Goal: Task Accomplishment & Management: Manage account settings

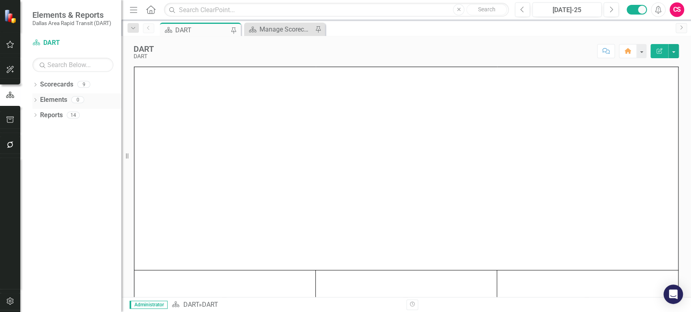
click at [59, 99] on link "Elements" at bounding box center [53, 99] width 27 height 9
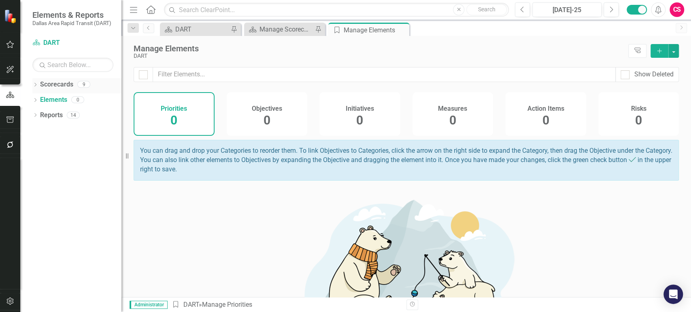
click at [48, 85] on link "Scorecards" at bounding box center [56, 84] width 33 height 9
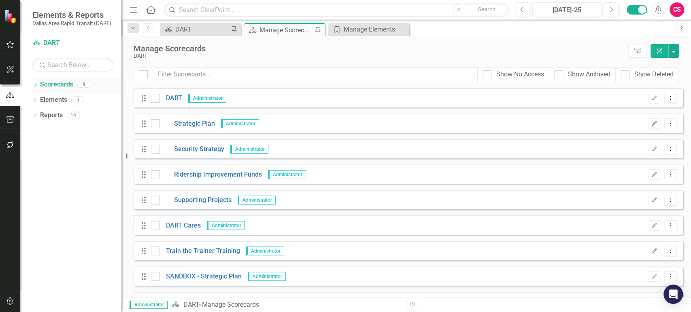
click at [35, 85] on icon "Dropdown" at bounding box center [35, 85] width 6 height 4
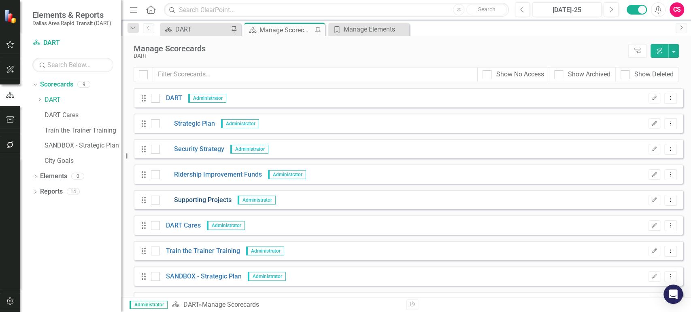
scroll to position [19, 0]
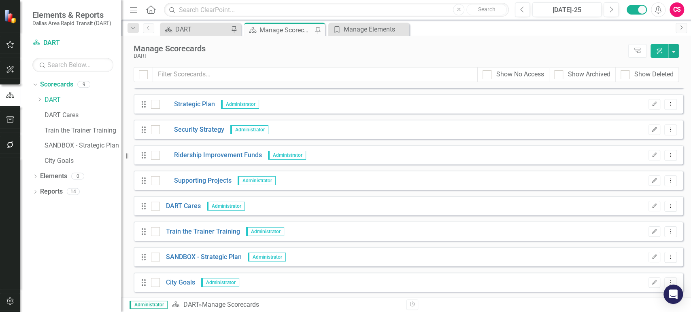
click at [218, 174] on div "Drag Supporting Projects Administrator Edit Dropdown Menu" at bounding box center [407, 180] width 549 height 19
click at [215, 183] on link "Supporting Projects" at bounding box center [196, 180] width 72 height 9
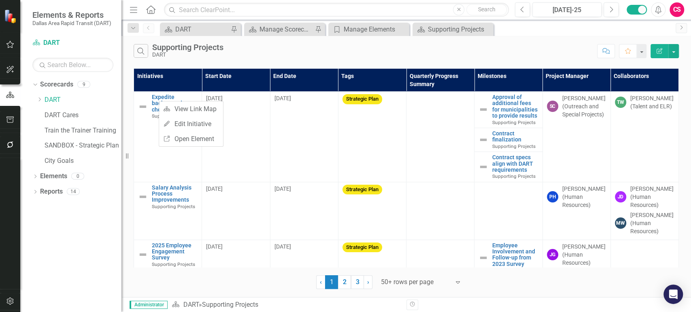
click at [89, 250] on div "Dropdown Scorecards 9 Dropdown DART Strategic Plan Security Strategy Ridership …" at bounding box center [70, 195] width 101 height 234
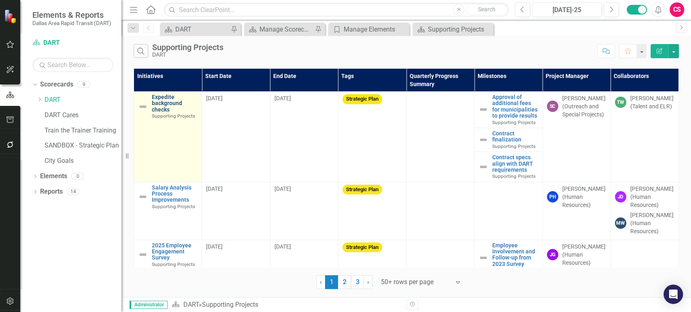
click at [167, 112] on link "Expedite background checks" at bounding box center [175, 103] width 46 height 19
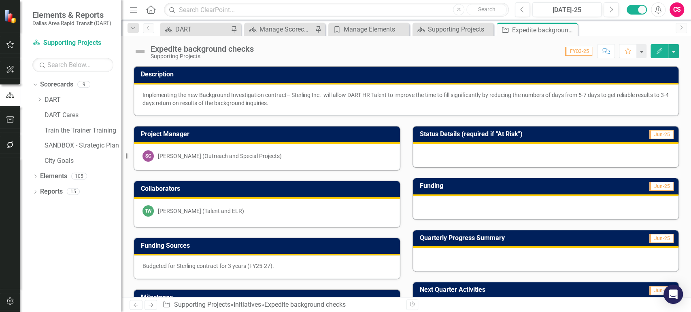
click at [657, 55] on button "Edit" at bounding box center [659, 51] width 18 height 14
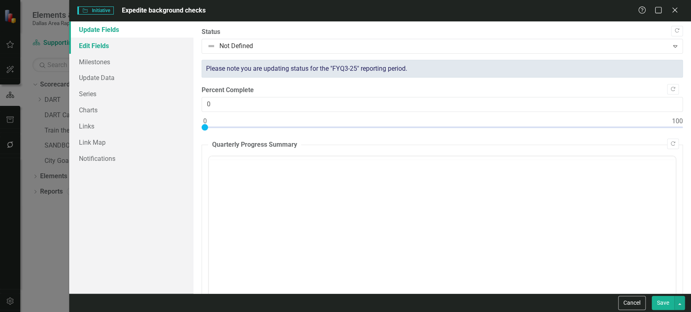
click at [121, 40] on link "Edit Fields" at bounding box center [131, 46] width 124 height 16
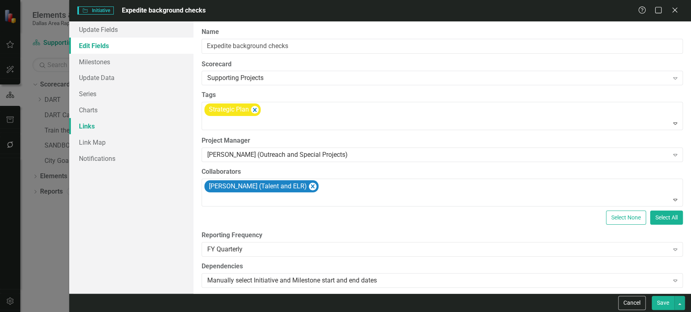
click at [105, 129] on link "Links" at bounding box center [131, 126] width 124 height 16
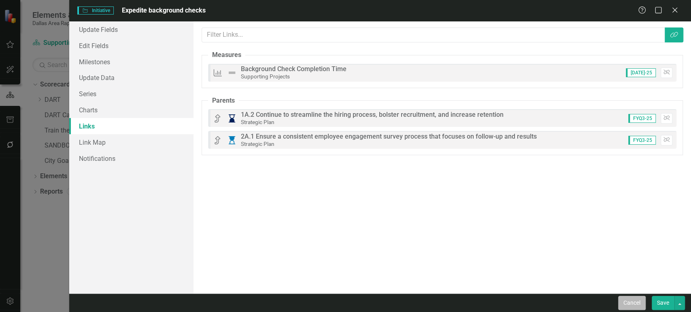
click at [634, 305] on button "Cancel" at bounding box center [632, 303] width 28 height 14
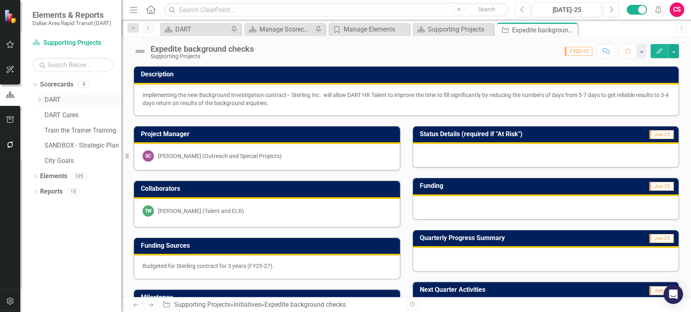
click at [41, 97] on icon "Dropdown" at bounding box center [39, 99] width 6 height 5
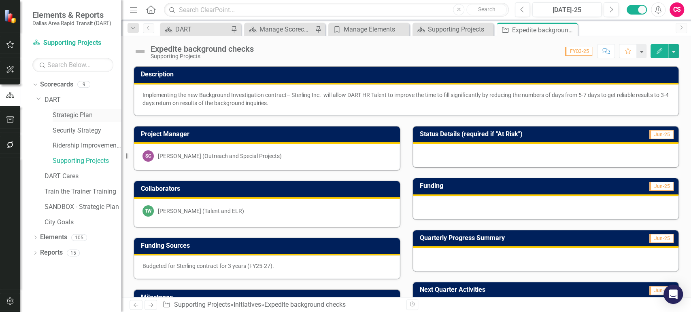
click at [90, 111] on link "Strategic Plan" at bounding box center [87, 115] width 69 height 9
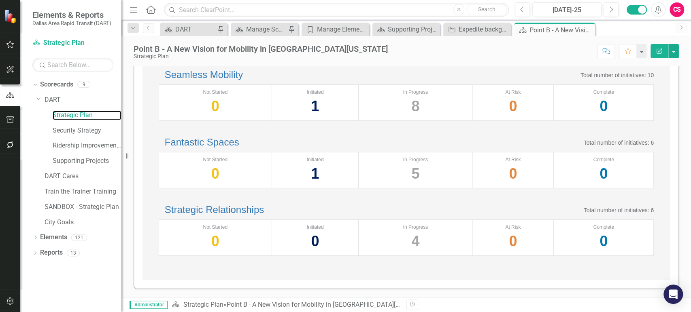
scroll to position [353, 0]
click at [56, 237] on link "Elements" at bounding box center [53, 237] width 27 height 9
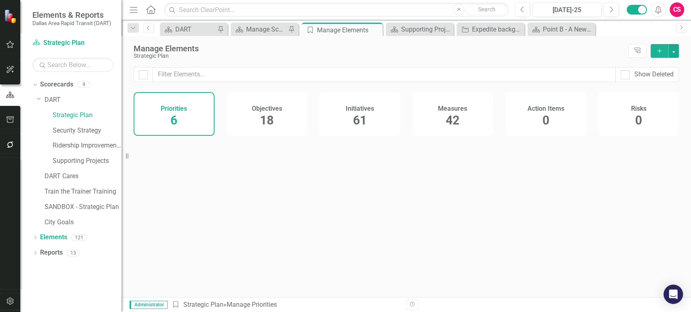
click at [361, 119] on span "61" at bounding box center [360, 120] width 14 height 14
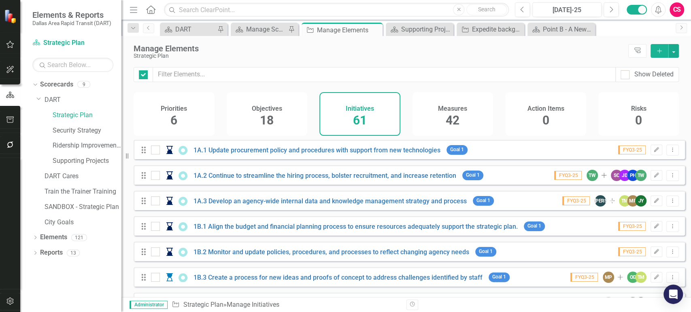
checkbox input "false"
click at [238, 154] on link "1A.1 Update procurement policy and procedures with support from new technologies" at bounding box center [316, 150] width 247 height 8
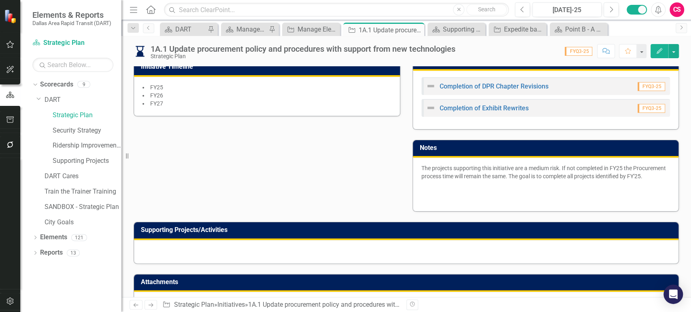
scroll to position [348, 0]
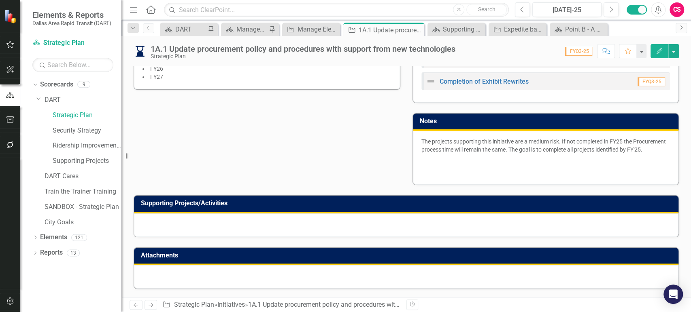
click at [233, 227] on div at bounding box center [406, 225] width 544 height 23
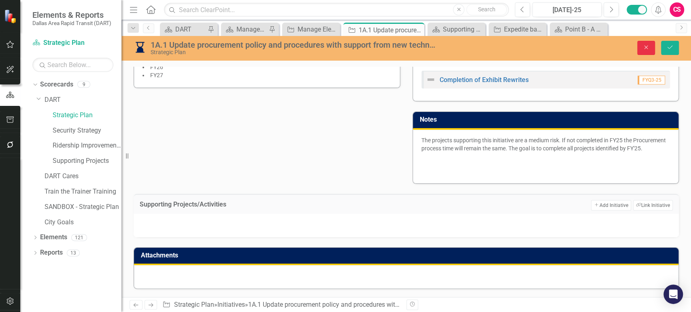
click at [646, 52] on button "Close" at bounding box center [646, 48] width 18 height 14
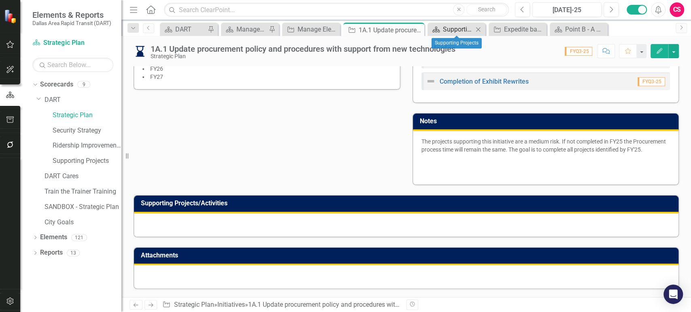
click at [453, 34] on div "Supporting Projects" at bounding box center [458, 29] width 30 height 10
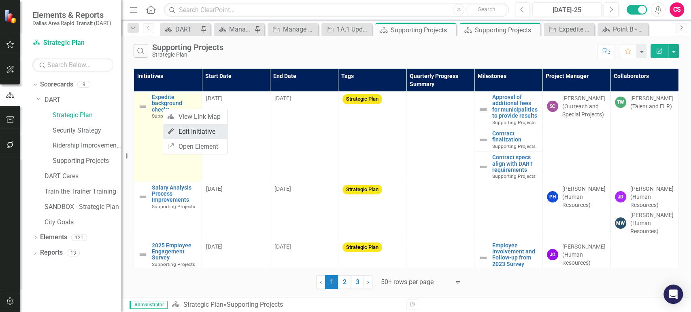
click at [183, 128] on link "Edit Edit Initiative" at bounding box center [195, 131] width 64 height 15
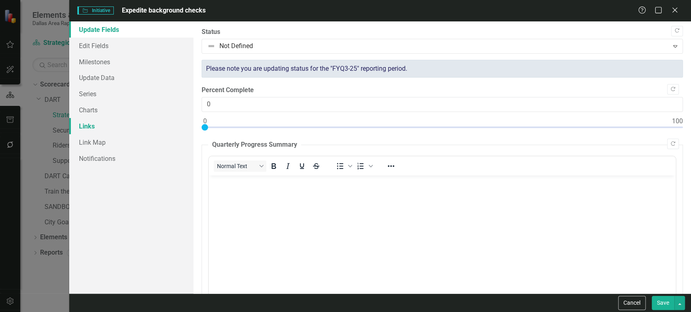
click at [108, 125] on link "Links" at bounding box center [131, 126] width 124 height 16
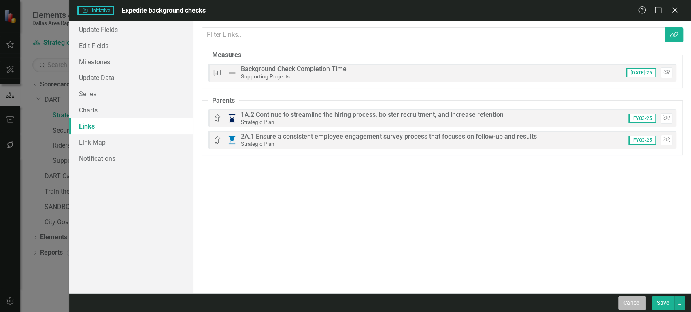
click at [629, 305] on button "Cancel" at bounding box center [632, 303] width 28 height 14
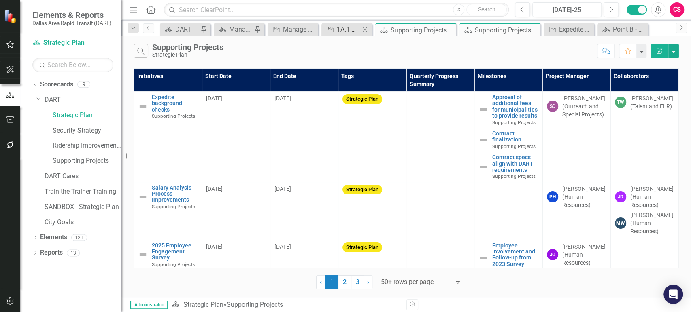
click at [335, 30] on link "Initiative 1A.1 Update procurement policy and procedures with support from new …" at bounding box center [341, 29] width 36 height 10
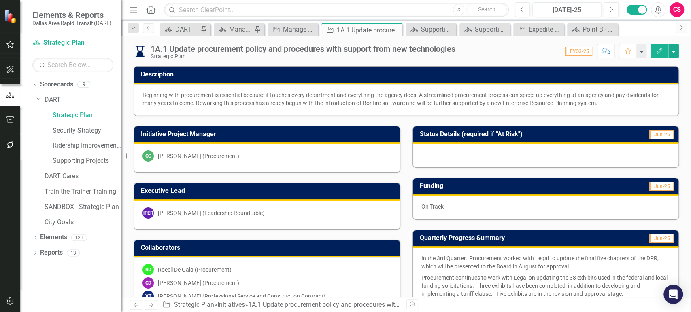
click at [151, 304] on icon "Next" at bounding box center [150, 305] width 7 height 5
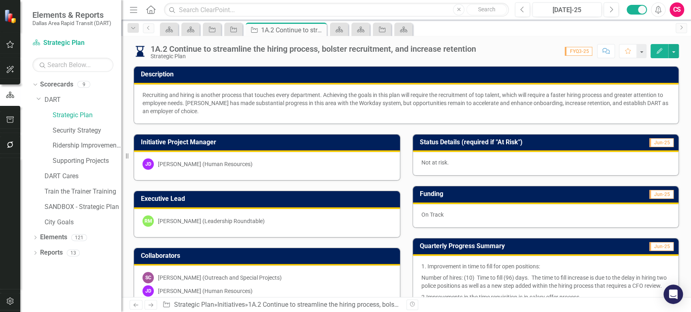
scroll to position [405, 0]
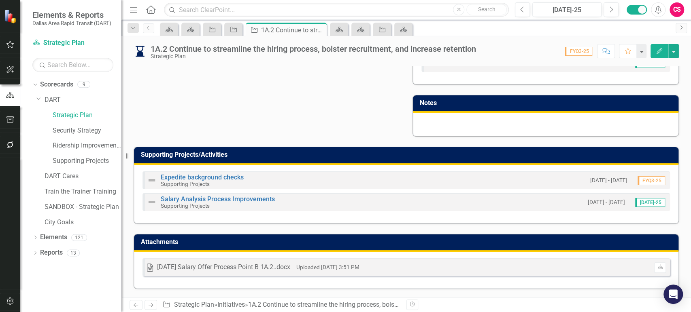
click at [10, 146] on icon "button" at bounding box center [10, 145] width 8 height 6
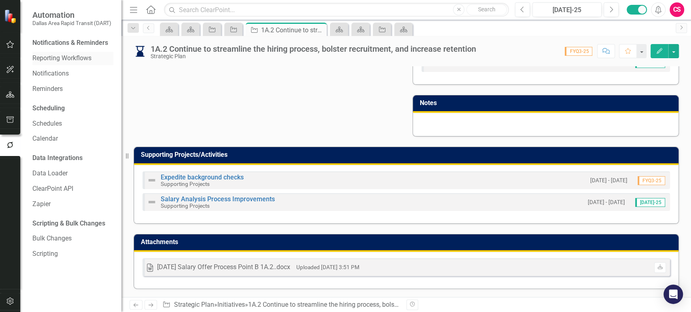
click at [61, 55] on link "Reporting Workflows" at bounding box center [72, 58] width 81 height 9
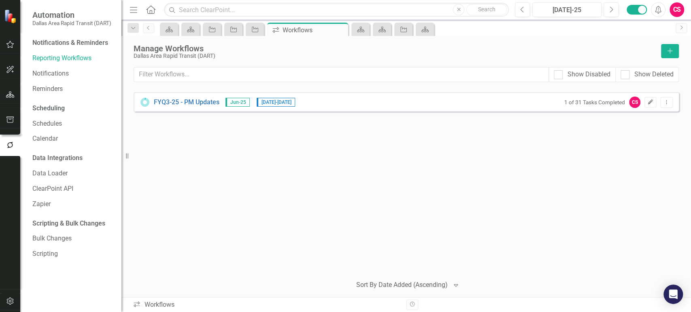
click at [649, 103] on icon "button" at bounding box center [650, 102] width 5 height 5
